Goal: Task Accomplishment & Management: Manage account settings

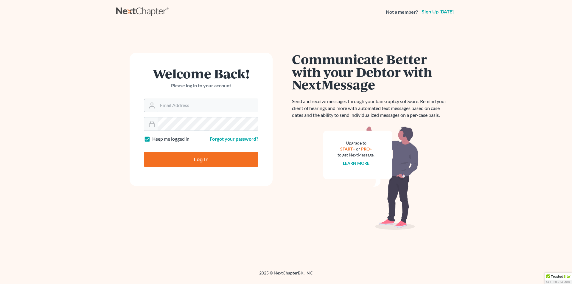
drag, startPoint x: 186, startPoint y: 106, endPoint x: 186, endPoint y: 112, distance: 6.0
click at [186, 106] on input "Email Address" at bounding box center [208, 105] width 100 height 13
type input "[EMAIL_ADDRESS][DOMAIN_NAME]"
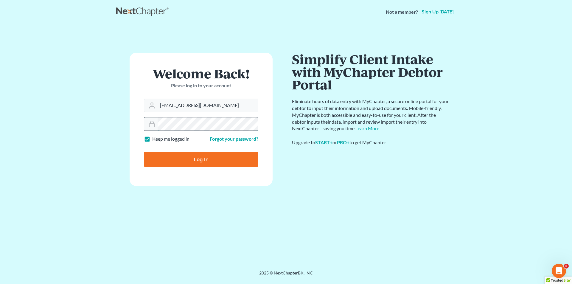
click at [144, 152] on input "Log In" at bounding box center [201, 159] width 114 height 15
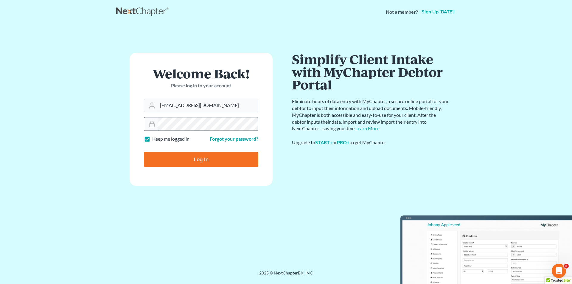
type input "Thinking..."
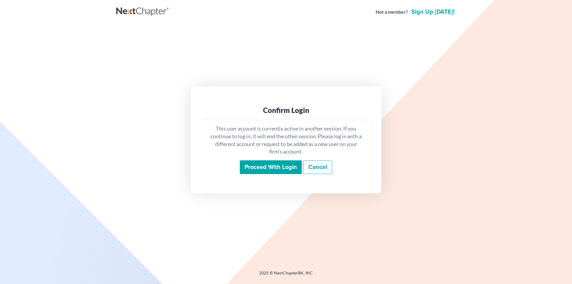
click at [278, 172] on input "Proceed with login" at bounding box center [271, 167] width 62 height 14
